Goal: Task Accomplishment & Management: Use online tool/utility

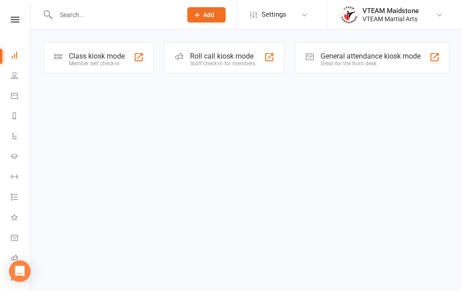
click at [210, 99] on html "Prospect Member Non-attending contact Task Add Settings Event Templates Appoint…" at bounding box center [231, 49] width 462 height 99
click at [19, 20] on icon at bounding box center [15, 20] width 9 height 6
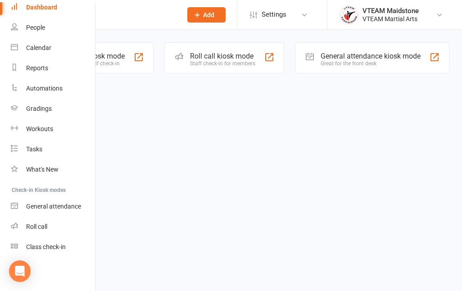
scroll to position [41, 0]
click at [58, 244] on div "Class check-in" at bounding box center [46, 246] width 40 height 7
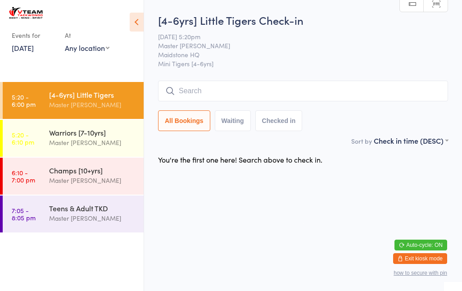
click at [32, 52] on link "11 Aug, 2025" at bounding box center [23, 48] width 22 height 10
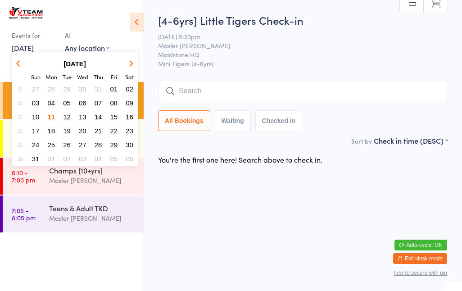
click at [54, 105] on span "04" at bounding box center [52, 103] width 8 height 8
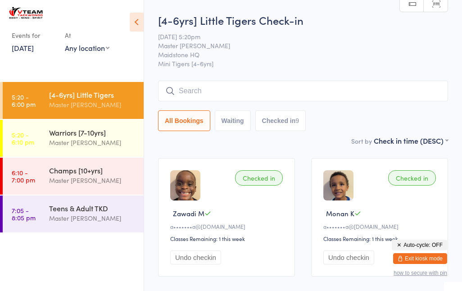
click at [34, 46] on link "4 Aug, 2025" at bounding box center [23, 48] width 22 height 10
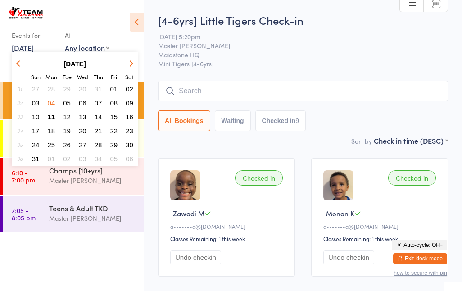
click at [52, 117] on span "11" at bounding box center [52, 117] width 8 height 8
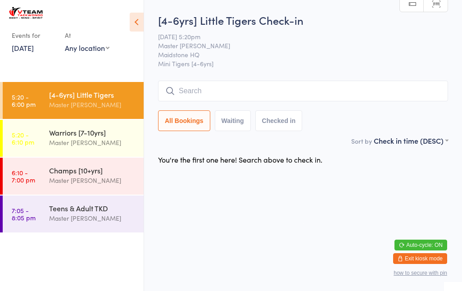
click at [84, 93] on div "[4-6yrs] Little Tigers" at bounding box center [92, 95] width 87 height 10
click at [234, 122] on button "Waiting" at bounding box center [233, 120] width 36 height 21
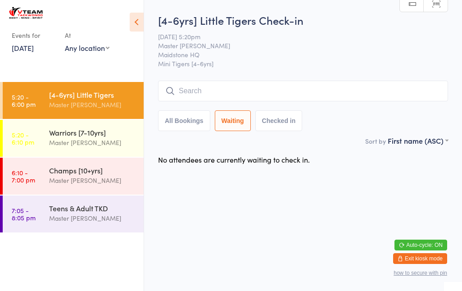
click at [190, 126] on button "All Bookings" at bounding box center [184, 120] width 52 height 21
select select "5"
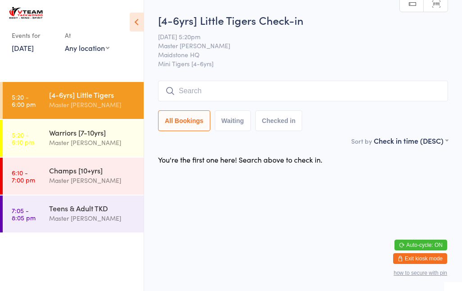
click at [93, 96] on div "[4-6yrs] Little Tigers" at bounding box center [92, 95] width 87 height 10
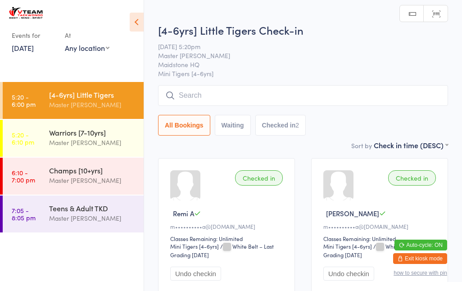
click at [258, 180] on div "Checked in" at bounding box center [259, 177] width 48 height 15
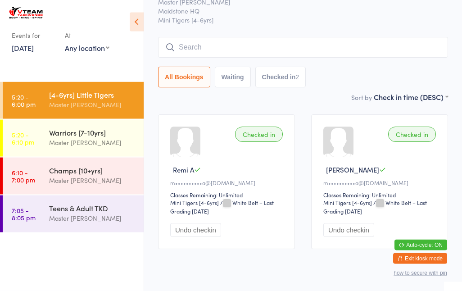
scroll to position [45, 0]
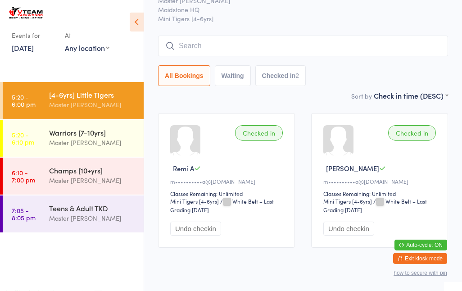
click at [220, 48] on input "search" at bounding box center [303, 46] width 290 height 21
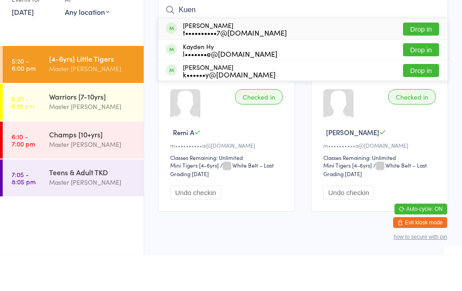
type input "Kuen"
click at [268, 54] on div "Kuendrup Samdhoen Dorjee t••••••••••7@yahoo.com Drop in" at bounding box center [302, 64] width 289 height 21
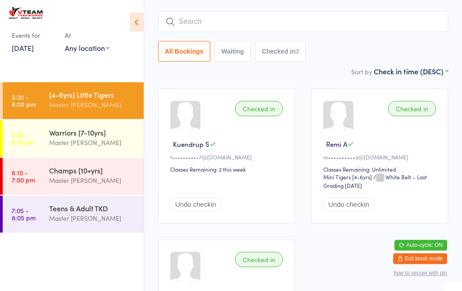
scroll to position [0, 0]
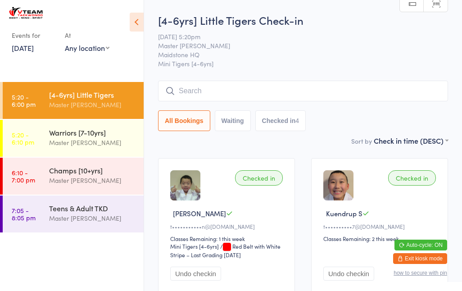
click at [279, 96] on input "search" at bounding box center [303, 91] width 290 height 21
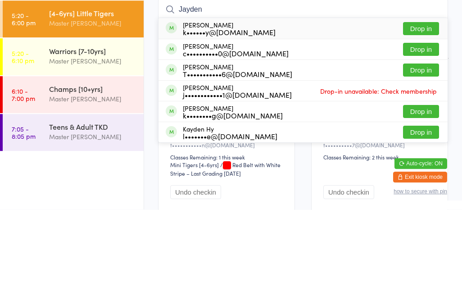
type input "Jayden"
click at [325, 141] on div "Jayden Pham T•••••••••••6@gmail.com Drop in" at bounding box center [302, 151] width 289 height 20
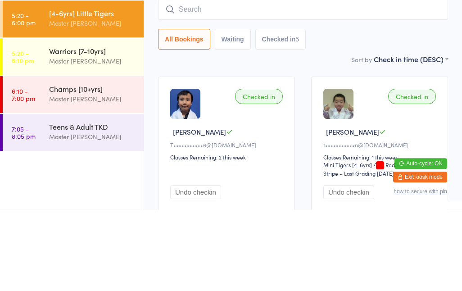
scroll to position [81, 0]
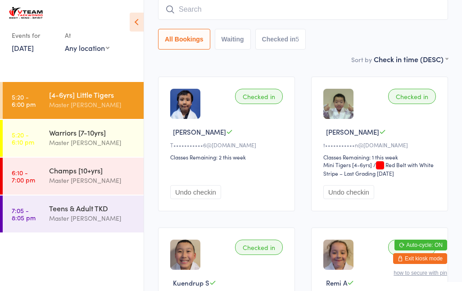
click at [209, 17] on input "search" at bounding box center [303, 9] width 290 height 21
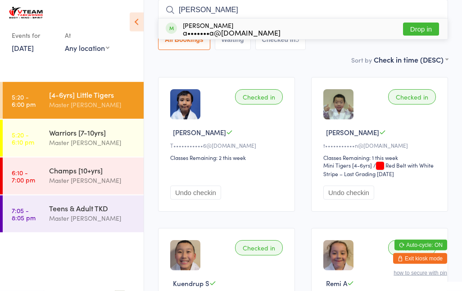
type input "Mona"
click at [231, 29] on div "a•••••••a@gmail.com" at bounding box center [232, 32] width 98 height 7
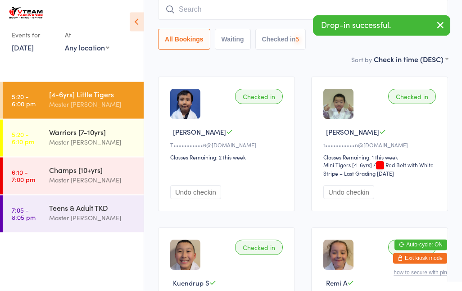
scroll to position [81, 0]
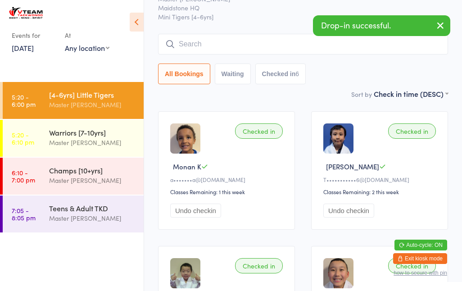
click at [211, 36] on input "search" at bounding box center [303, 44] width 290 height 21
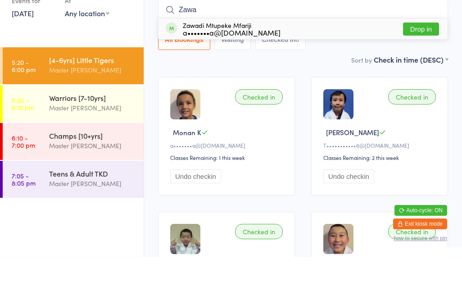
type input "Zawa"
click at [265, 53] on div "Zawadi Mtupeke Mfariji a•••••••a@gmail.com Drop in" at bounding box center [302, 63] width 289 height 21
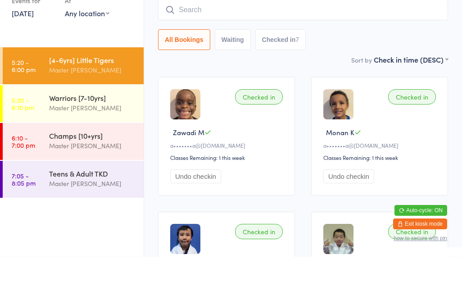
scroll to position [81, 0]
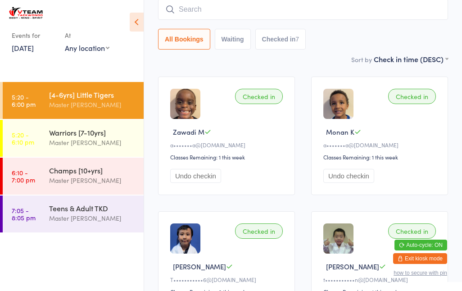
click at [221, 9] on input "search" at bounding box center [303, 9] width 290 height 21
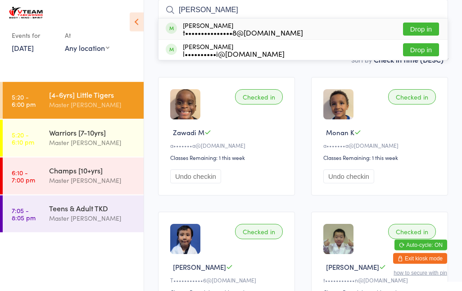
type input "Benj"
click at [255, 53] on div "l••••••••••i@gmail.com" at bounding box center [234, 53] width 102 height 7
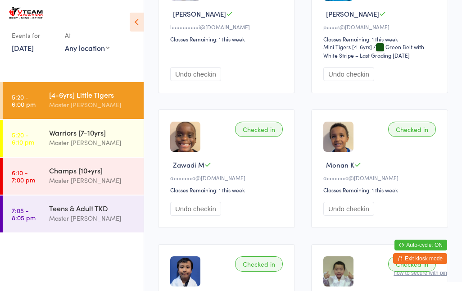
scroll to position [220, 0]
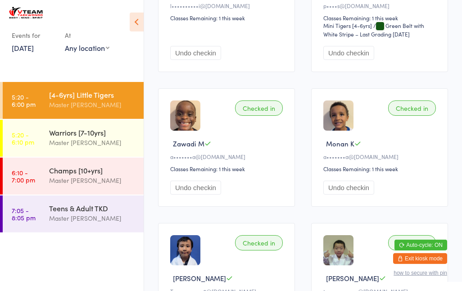
click at [128, 21] on div "Events for 11 Aug, 2025 11 Aug, 2025 August 2025 Sun Mon Tue Wed Thu Fri Sat 31…" at bounding box center [72, 31] width 144 height 63
click at [132, 19] on icon at bounding box center [137, 22] width 14 height 19
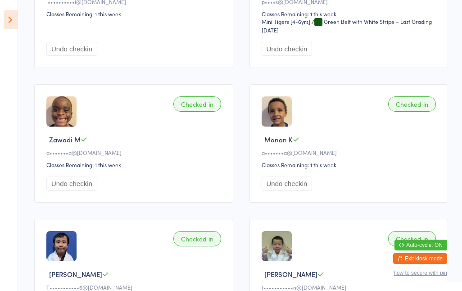
scroll to position [240, 0]
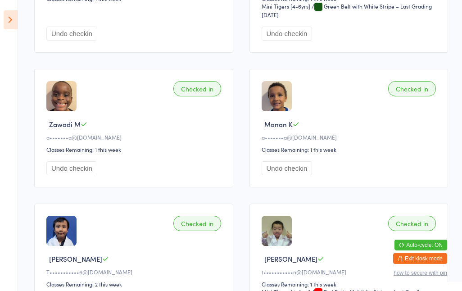
click at [8, 21] on icon at bounding box center [11, 19] width 14 height 19
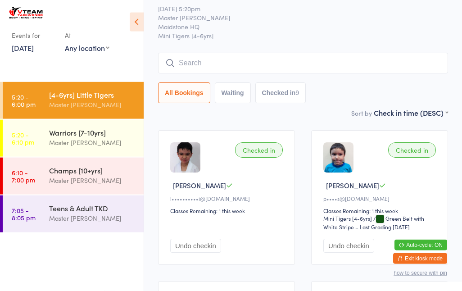
scroll to position [0, 0]
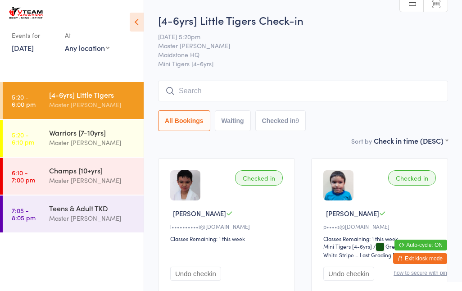
click at [190, 97] on input "search" at bounding box center [303, 91] width 290 height 21
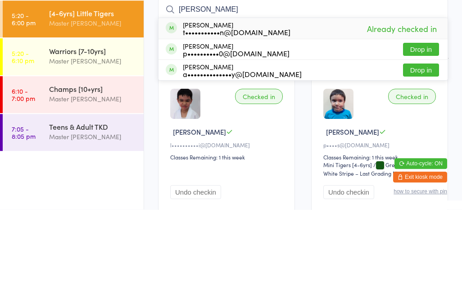
type input "Alexander"
click at [194, 110] on div "t•••••••••••n@ymail.com" at bounding box center [237, 113] width 108 height 7
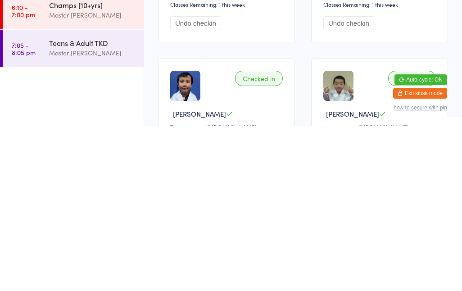
scroll to position [22, 0]
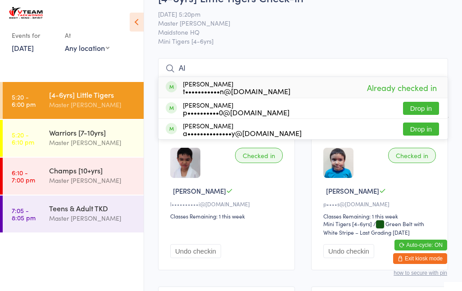
type input "A"
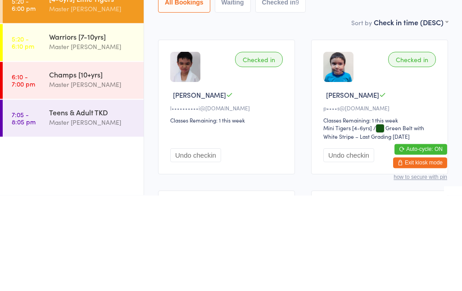
click at [33, 131] on time "5:20 - 6:10 pm" at bounding box center [23, 138] width 22 height 14
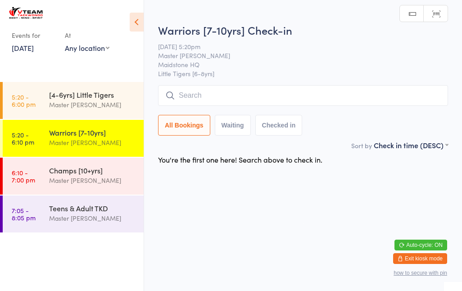
click at [54, 175] on div "Champs [10+yrs]" at bounding box center [92, 170] width 87 height 10
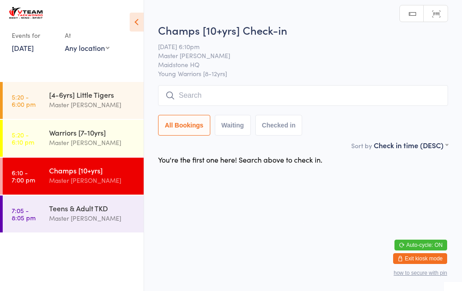
click at [298, 94] on input "search" at bounding box center [303, 95] width 290 height 21
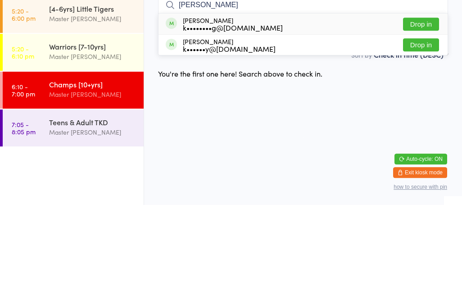
type input "Jade"
click at [416, 103] on button "Drop in" at bounding box center [421, 109] width 36 height 13
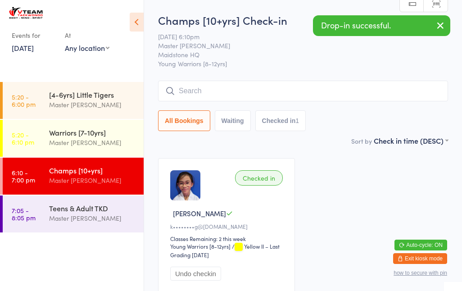
click at [195, 92] on input "search" at bounding box center [303, 91] width 290 height 21
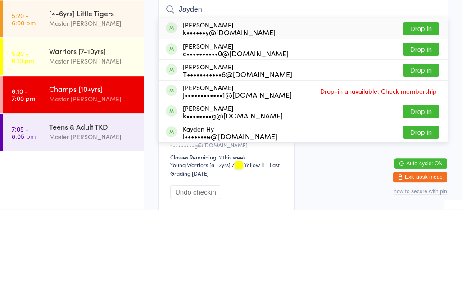
type input "Jayden"
click at [414, 186] on button "Drop in" at bounding box center [421, 192] width 36 height 13
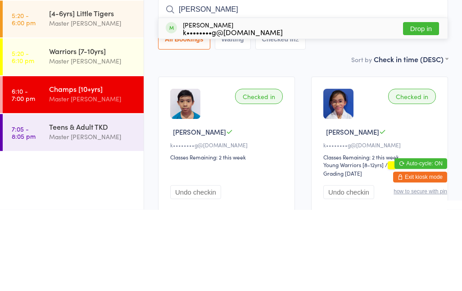
type input "Joyce"
click at [415, 103] on button "Drop in" at bounding box center [421, 109] width 36 height 13
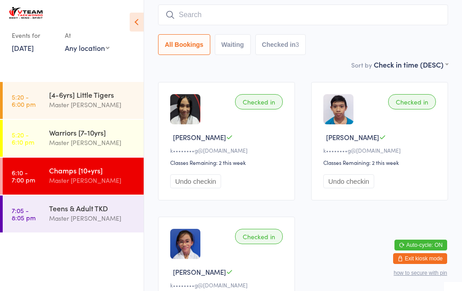
click at [268, 17] on input "search" at bounding box center [303, 14] width 290 height 21
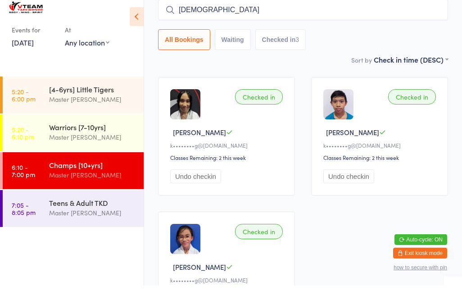
type input "Christian"
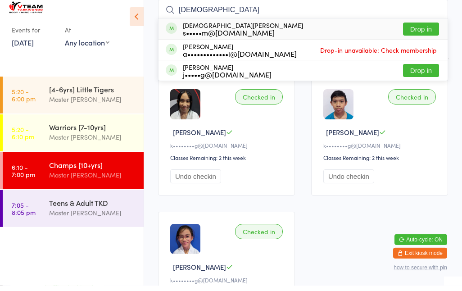
click at [249, 24] on div "Christian Yang s•••••m@icloud.com Drop in" at bounding box center [302, 34] width 289 height 21
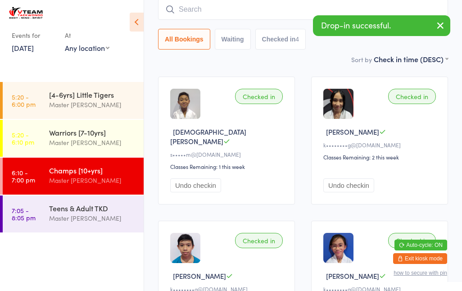
click at [431, 27] on button "button" at bounding box center [440, 26] width 20 height 21
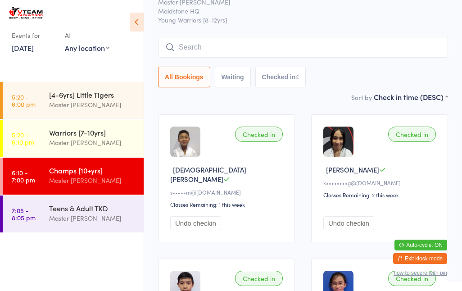
click at [321, 47] on input "search" at bounding box center [303, 47] width 290 height 21
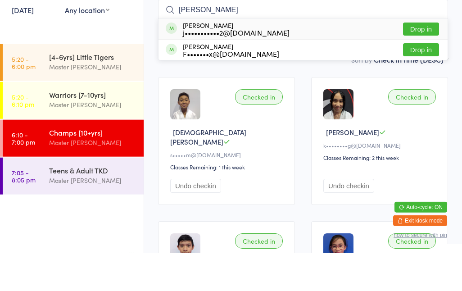
type input "Jerry"
click at [428, 60] on button "Drop in" at bounding box center [421, 66] width 36 height 13
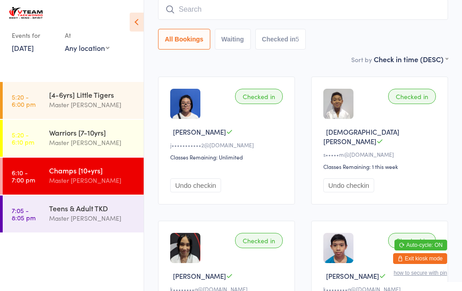
click at [109, 181] on div "Master Eric Phan" at bounding box center [92, 180] width 87 height 10
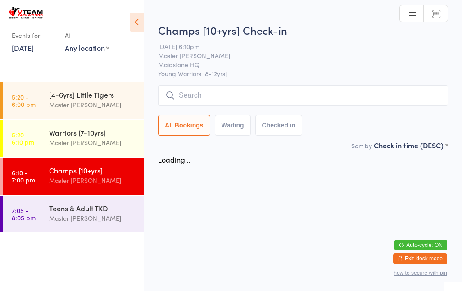
scroll to position [0, 0]
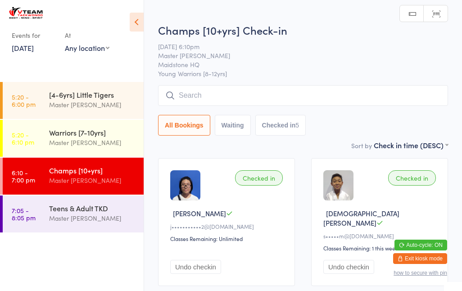
click at [383, 94] on input "search" at bounding box center [303, 95] width 290 height 21
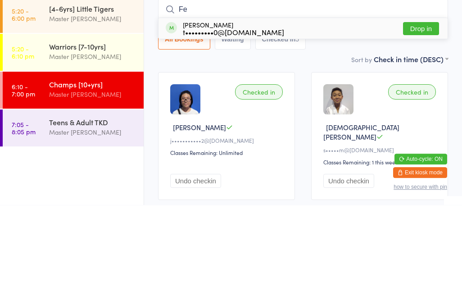
type input "Fe"
click at [299, 104] on div "Felix Ho t•••••••••0@yahoo.com Drop in" at bounding box center [302, 114] width 289 height 21
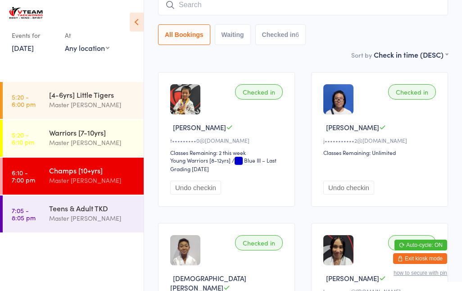
click at [179, 5] on input "search" at bounding box center [303, 5] width 290 height 21
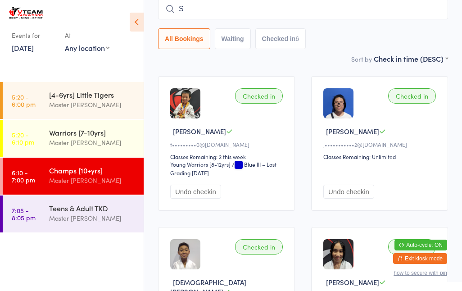
scroll to position [81, 0]
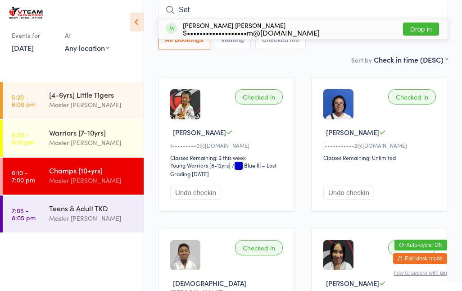
type input "Set"
click at [418, 29] on button "Drop in" at bounding box center [421, 28] width 36 height 13
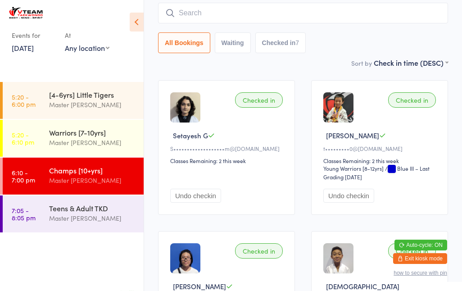
scroll to position [0, 0]
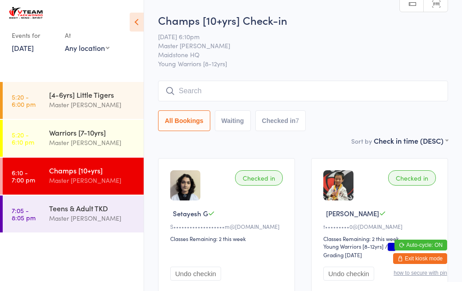
click at [216, 87] on input "search" at bounding box center [303, 91] width 290 height 21
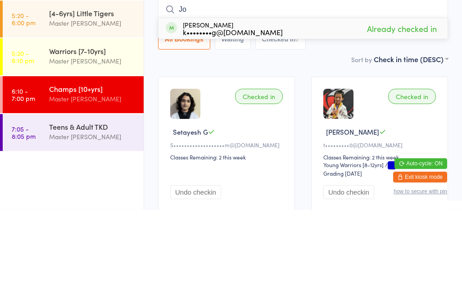
type input "J"
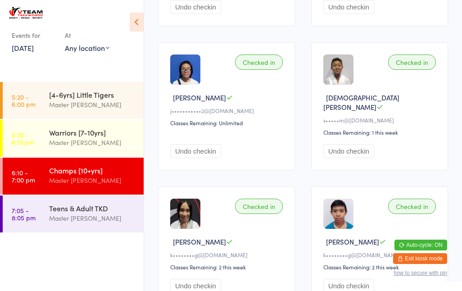
scroll to position [29, 0]
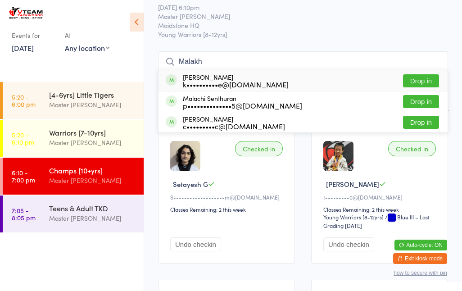
type input "Malakh"
click at [294, 85] on div "Malaki Kamupala k••••••••••e@hotmail.com Drop in" at bounding box center [302, 80] width 289 height 21
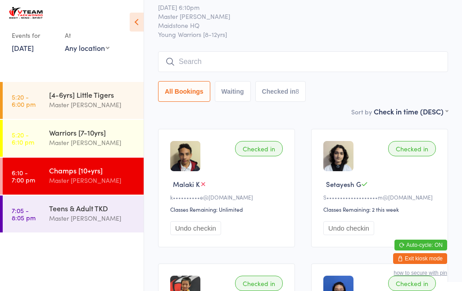
click at [290, 27] on span "Maidstone HQ" at bounding box center [296, 25] width 276 height 9
click at [67, 216] on div "Master Eric Phan" at bounding box center [92, 218] width 87 height 10
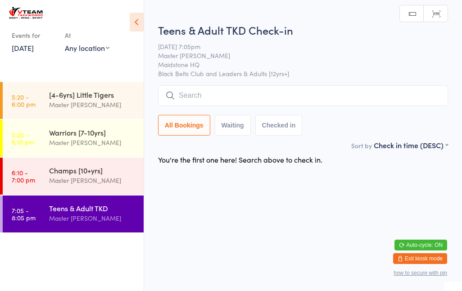
click at [179, 106] on input "search" at bounding box center [303, 95] width 290 height 21
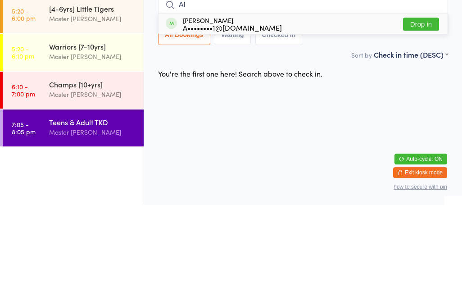
type input "Al"
click at [189, 99] on div "Alina Pung A••••••••1@gmail.com Drop in" at bounding box center [302, 109] width 289 height 21
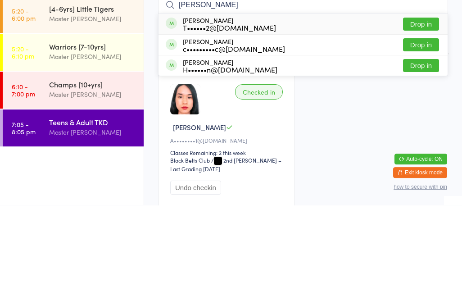
type input "Mimi"
click at [201, 110] on div "T••••••2@yahoo.com.au" at bounding box center [229, 113] width 93 height 7
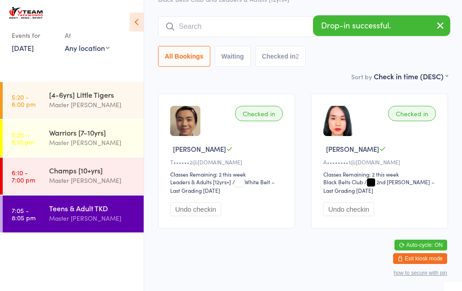
click at [201, 16] on input "search" at bounding box center [303, 26] width 290 height 21
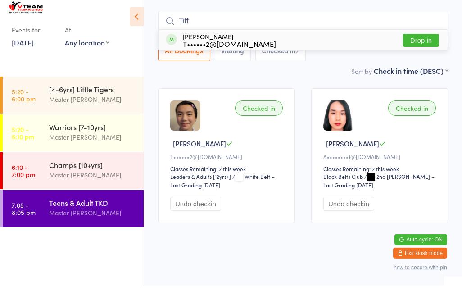
type input "Tiff"
click at [420, 39] on button "Drop in" at bounding box center [421, 45] width 36 height 13
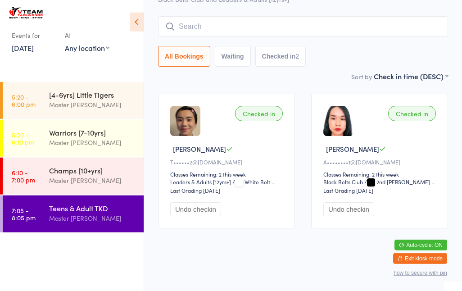
scroll to position [76, 0]
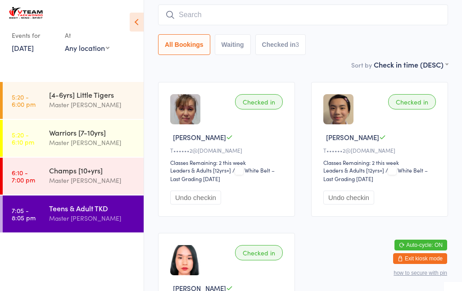
click at [211, 20] on input "search" at bounding box center [303, 14] width 290 height 21
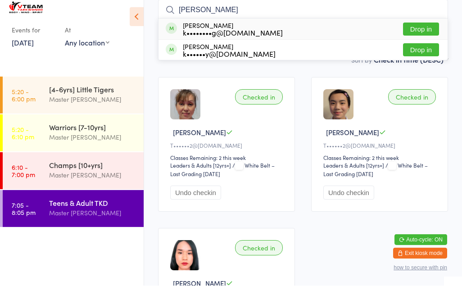
type input "Jade"
click at [432, 28] on button "Drop in" at bounding box center [421, 34] width 36 height 13
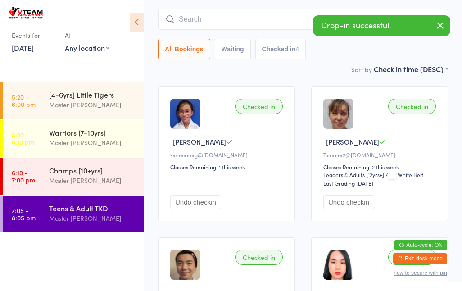
scroll to position [63, 0]
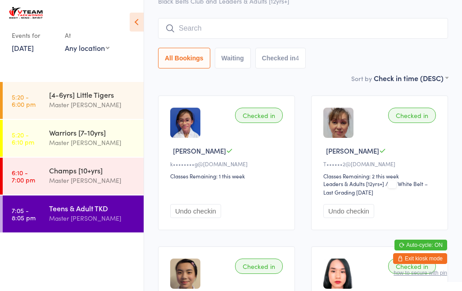
click at [312, 28] on input "search" at bounding box center [303, 28] width 290 height 21
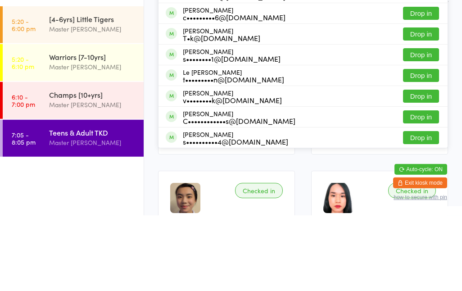
type input "Le"
click at [416, 144] on button "Drop in" at bounding box center [421, 150] width 36 height 13
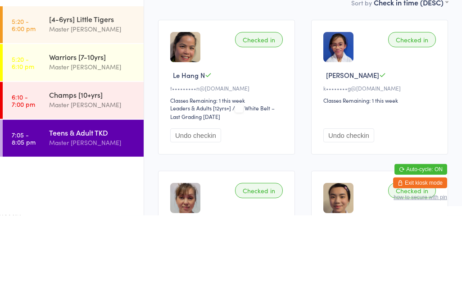
scroll to position [22, 0]
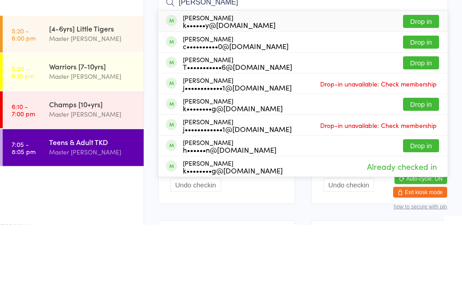
type input "Jay"
click at [418, 164] on button "Drop in" at bounding box center [421, 170] width 36 height 13
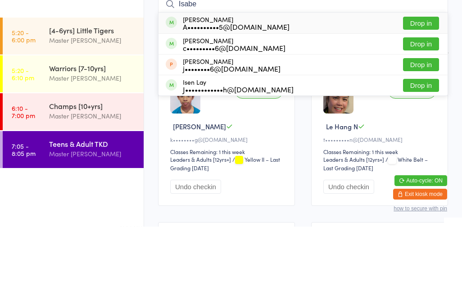
type input "Isabe"
click at [425, 81] on button "Drop in" at bounding box center [421, 87] width 36 height 13
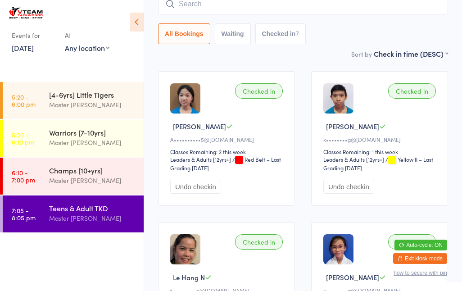
click at [254, 7] on input "search" at bounding box center [303, 4] width 290 height 21
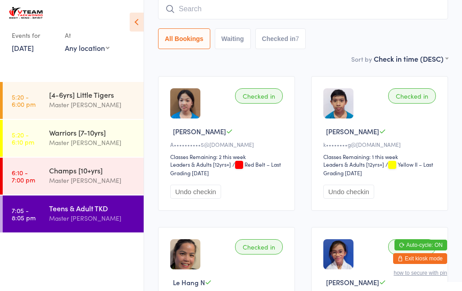
scroll to position [81, 0]
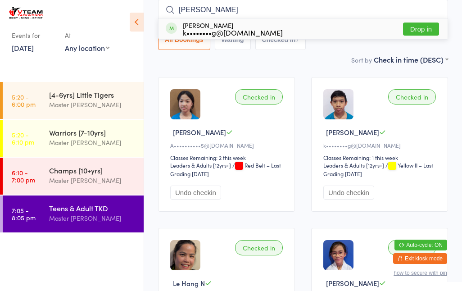
type input "Joyce"
click at [421, 28] on button "Drop in" at bounding box center [421, 28] width 36 height 13
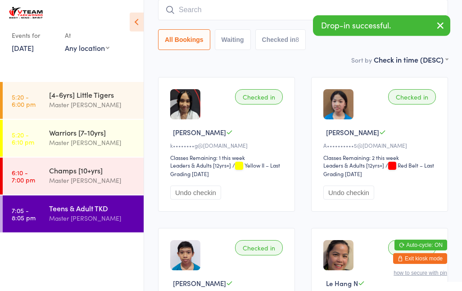
click at [249, 12] on input "search" at bounding box center [303, 10] width 290 height 21
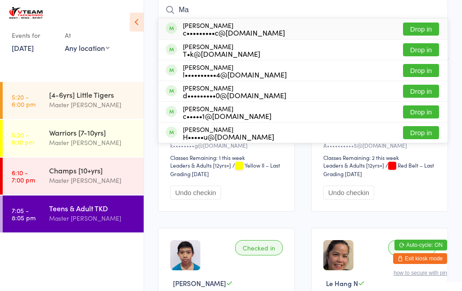
type input "M"
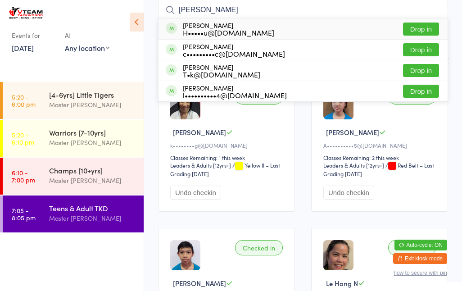
type input "Mace"
click at [427, 29] on button "Drop in" at bounding box center [421, 28] width 36 height 13
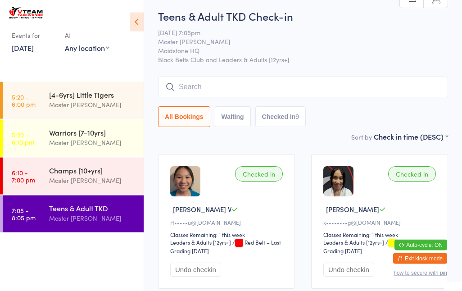
scroll to position [0, 0]
